Goal: Contribute content

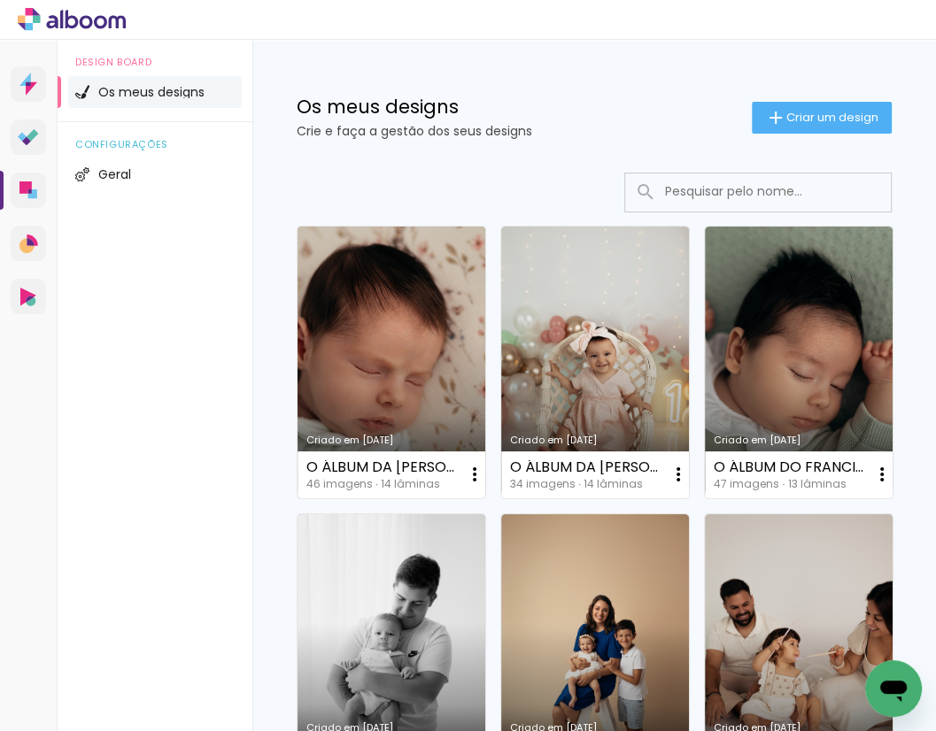
click at [443, 287] on link "Criado em [DATE]" at bounding box center [391, 363] width 188 height 272
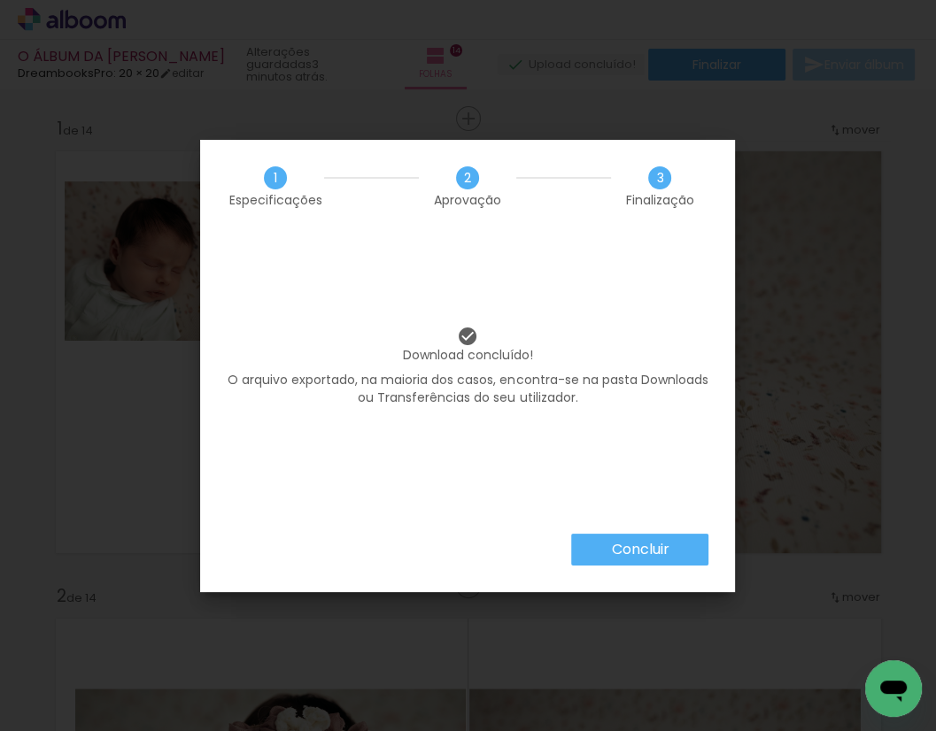
scroll to position [2323, 0]
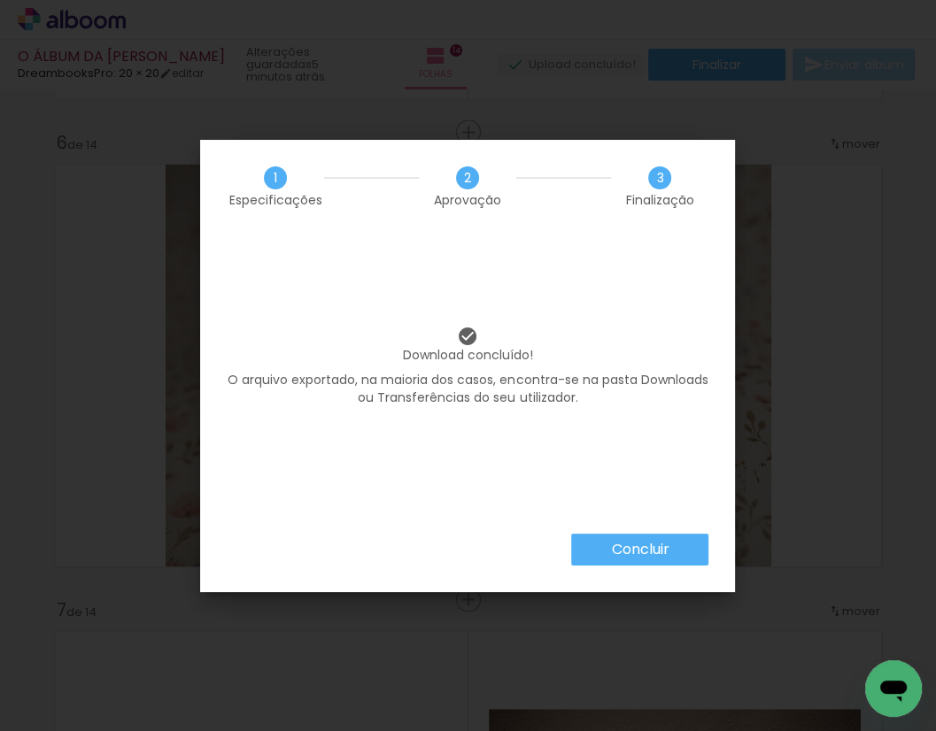
click at [687, 543] on paper-button "Concluir" at bounding box center [639, 550] width 137 height 32
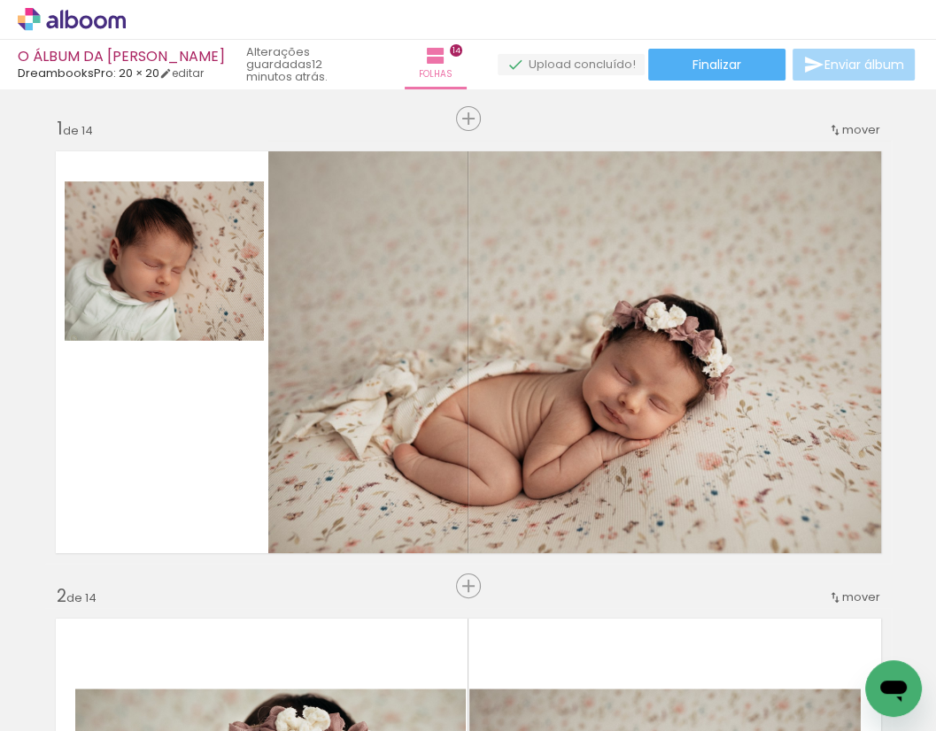
scroll to position [2323, 0]
